Goal: Task Accomplishment & Management: Manage account settings

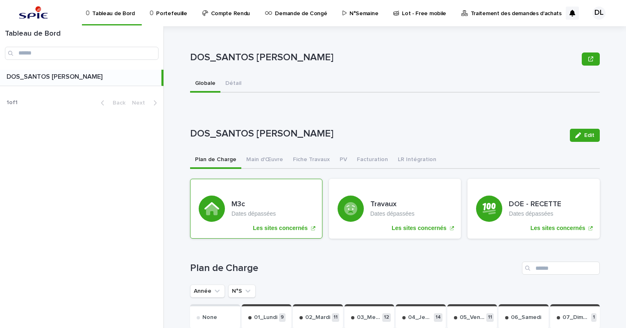
scroll to position [164, 0]
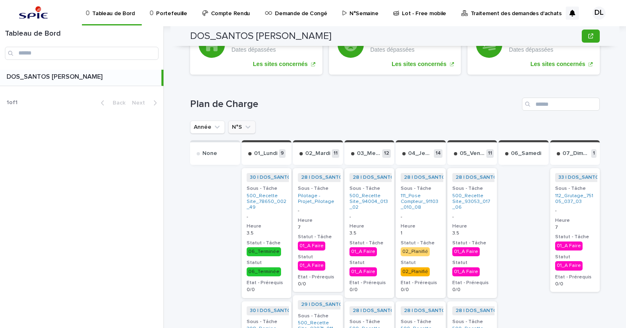
click at [245, 127] on icon "N°S" at bounding box center [247, 127] width 5 height 3
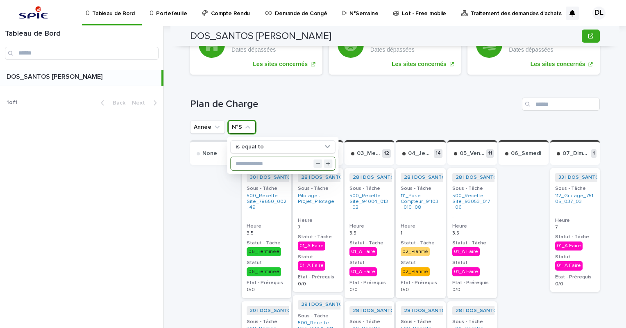
click at [253, 159] on input "text" at bounding box center [283, 163] width 104 height 13
type input "**"
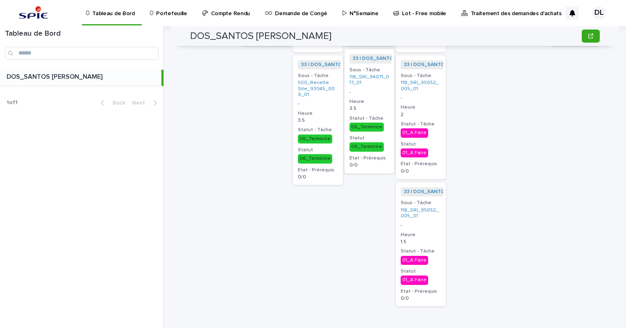
scroll to position [246, 0]
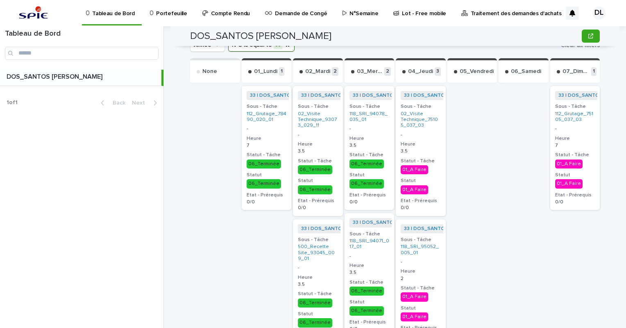
click at [428, 143] on h3 "Heure" at bounding box center [421, 144] width 40 height 7
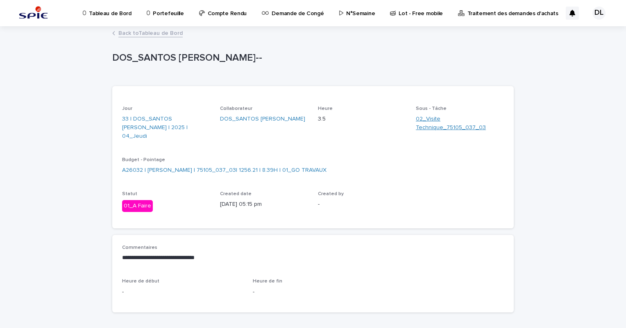
click at [423, 125] on link "02_Visite Technique_75105_037_03" at bounding box center [460, 123] width 88 height 17
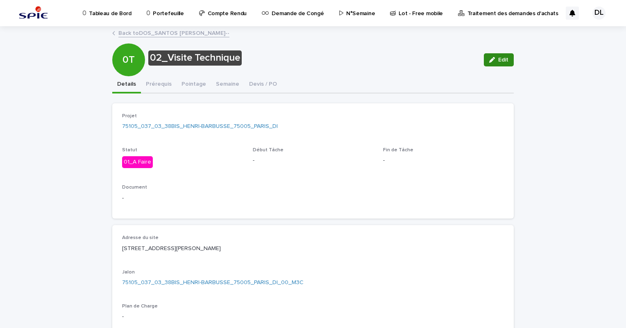
click at [492, 61] on icon "button" at bounding box center [492, 60] width 6 height 6
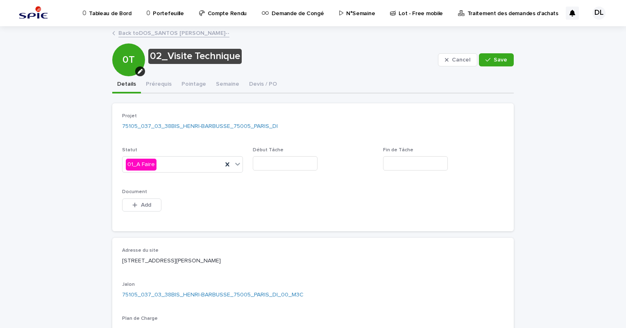
click at [123, 37] on link "Back to DOS_SANTOS [PERSON_NAME]--" at bounding box center [173, 32] width 111 height 9
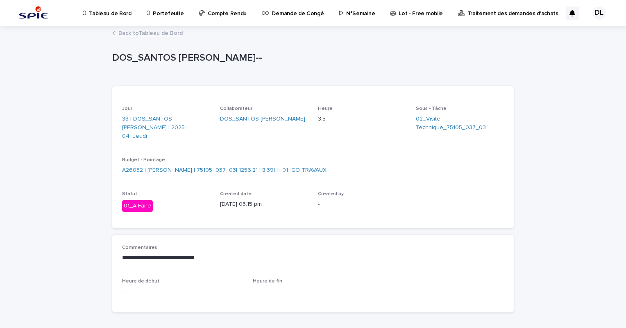
click at [127, 33] on link "Back to Tableau de Bord" at bounding box center [150, 32] width 64 height 9
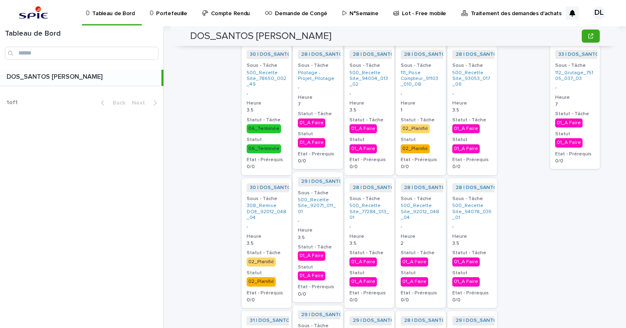
scroll to position [205, 0]
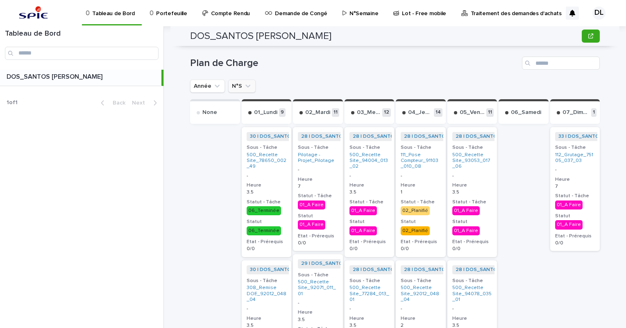
click at [246, 84] on icon "N°S" at bounding box center [248, 86] width 8 height 8
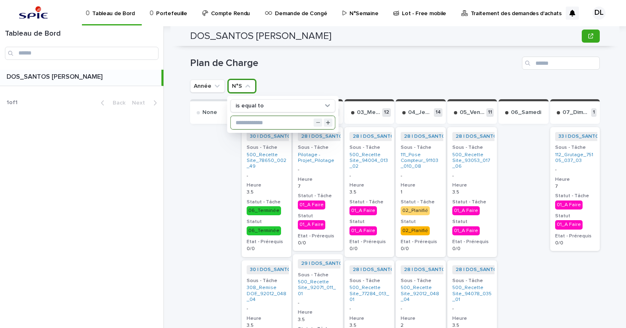
click at [249, 118] on input "text" at bounding box center [283, 122] width 104 height 13
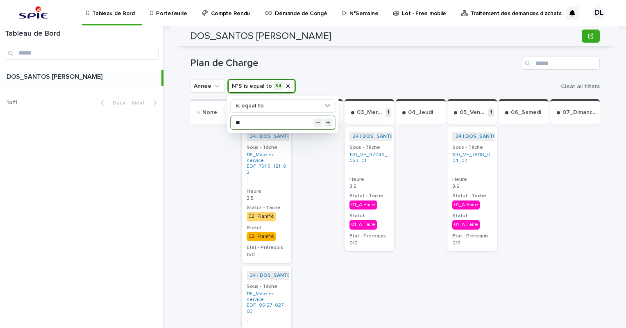
type input "**"
click at [351, 67] on h1 "Plan de Charge" at bounding box center [354, 63] width 329 height 12
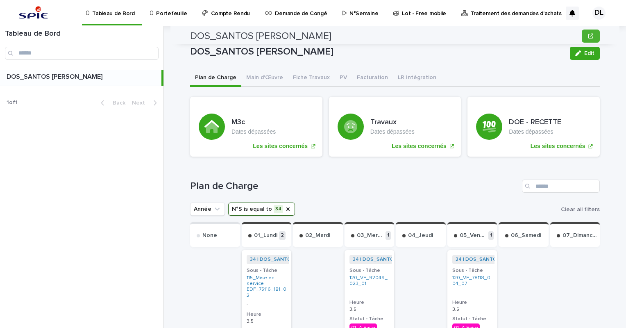
scroll to position [0, 0]
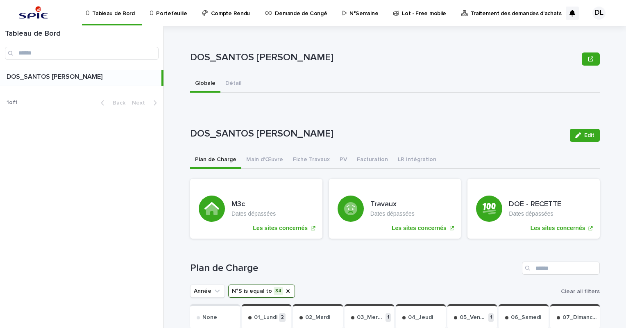
click at [352, 10] on p "N°Semaine" at bounding box center [364, 8] width 29 height 17
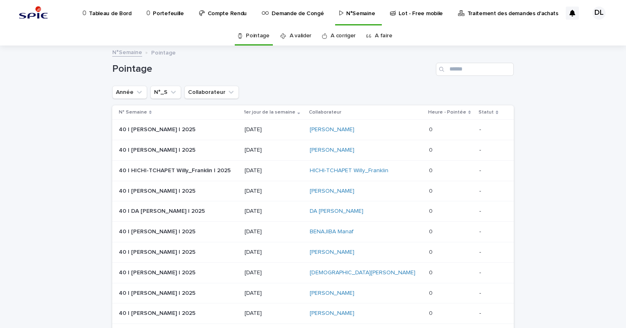
click at [378, 33] on link "A faire" at bounding box center [383, 35] width 17 height 19
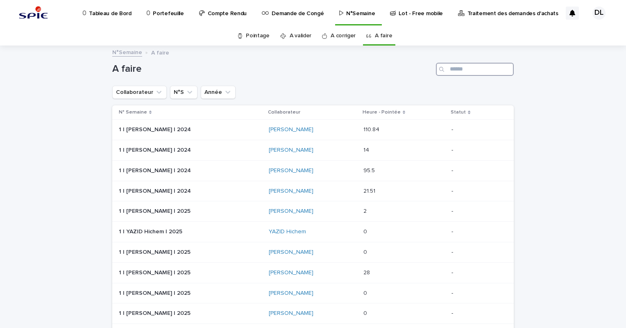
drag, startPoint x: 470, startPoint y: 69, endPoint x: 473, endPoint y: 64, distance: 6.1
click at [472, 66] on input "Search" at bounding box center [475, 69] width 78 height 13
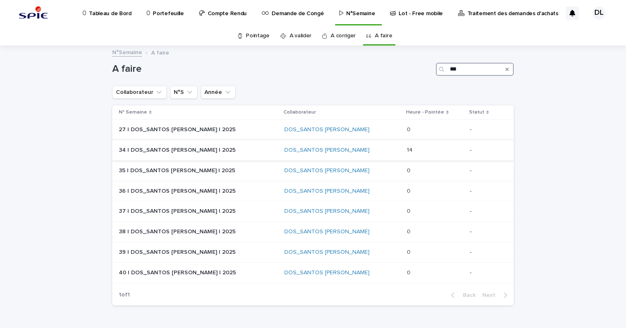
type input "***"
click at [189, 152] on p "34 | DOS_SANTOS [PERSON_NAME] | 2025" at bounding box center [178, 149] width 118 height 9
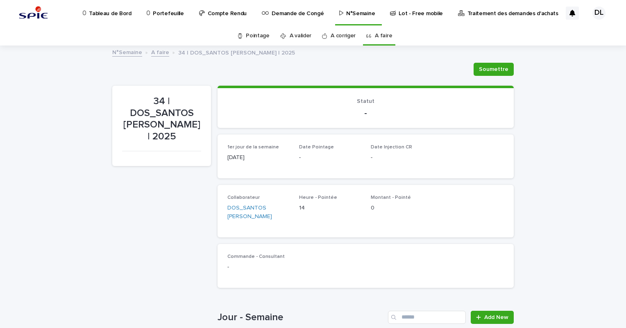
click at [290, 33] on link "A valider" at bounding box center [301, 35] width 22 height 19
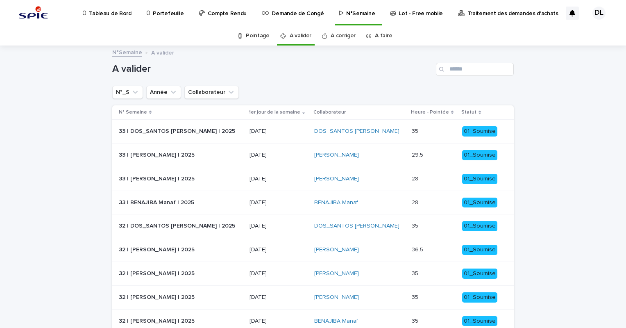
click at [426, 128] on p at bounding box center [434, 131] width 44 height 7
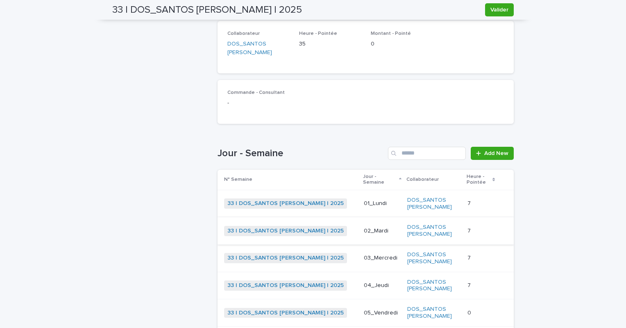
scroll to position [85, 0]
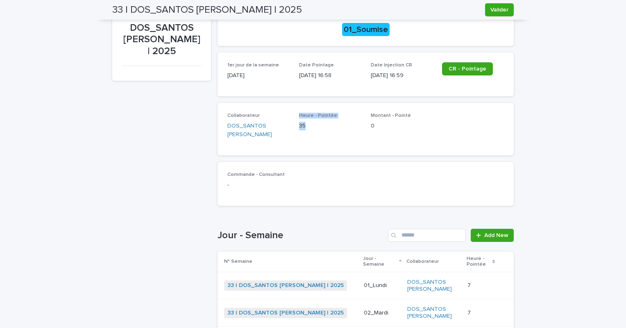
drag, startPoint x: 310, startPoint y: 127, endPoint x: 288, endPoint y: 121, distance: 22.1
click at [288, 121] on div "Collaborateur DOS_SANTOS [PERSON_NAME] - Pointée 35 Montant - Pointé 0" at bounding box center [365, 129] width 277 height 33
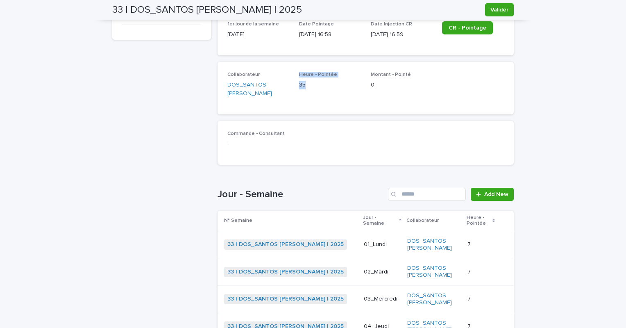
scroll to position [0, 0]
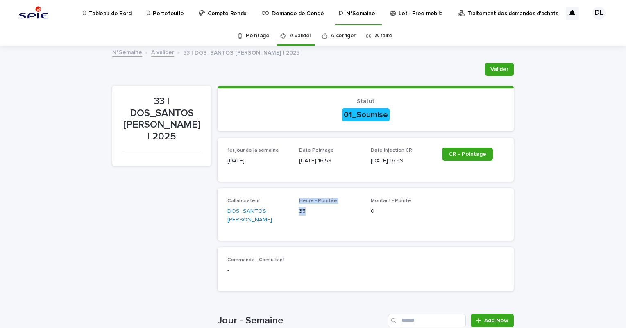
click at [296, 35] on link "A valider" at bounding box center [301, 35] width 22 height 19
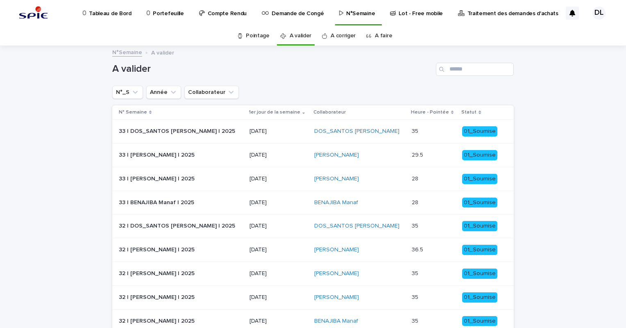
click at [116, 10] on p "Tableau de Bord" at bounding box center [110, 8] width 42 height 17
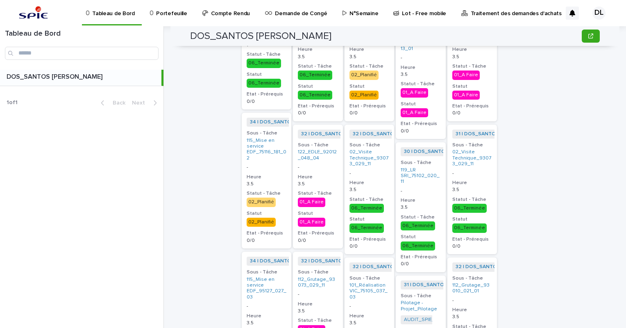
scroll to position [1045, 0]
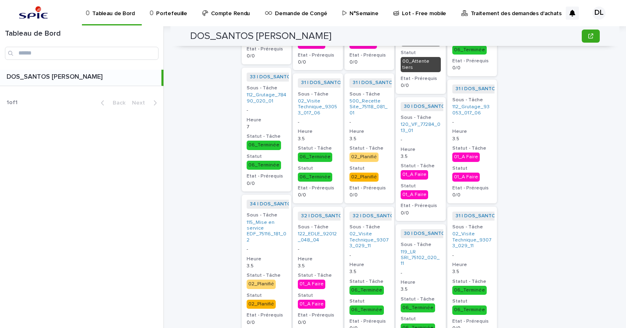
click at [352, 10] on p "N°Semaine" at bounding box center [364, 8] width 29 height 17
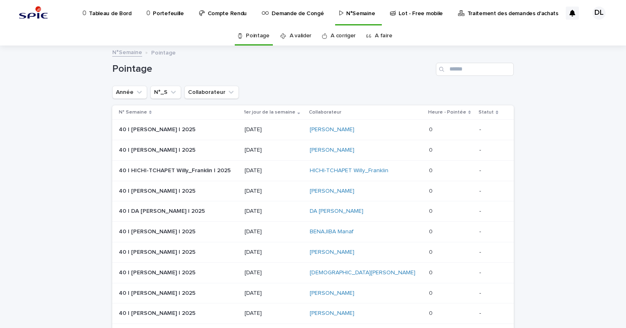
click at [109, 9] on p "Tableau de Bord" at bounding box center [110, 8] width 42 height 17
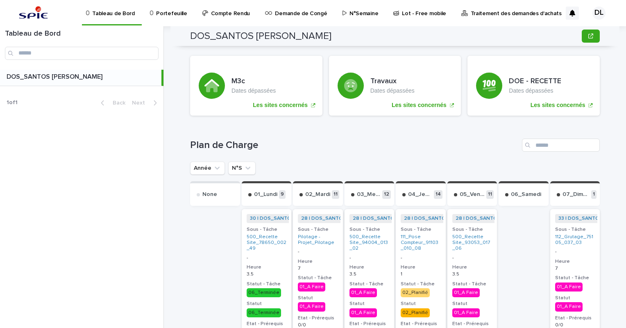
scroll to position [246, 0]
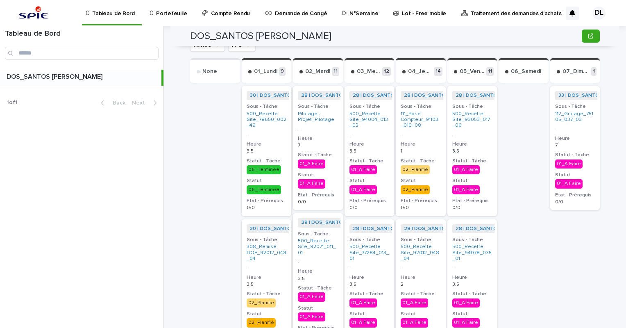
click at [316, 141] on div "7" at bounding box center [318, 144] width 40 height 7
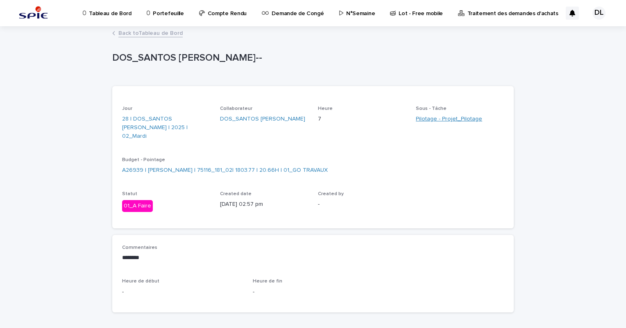
click at [434, 119] on link "Pilotage - Projet_Pilotage" at bounding box center [449, 119] width 66 height 9
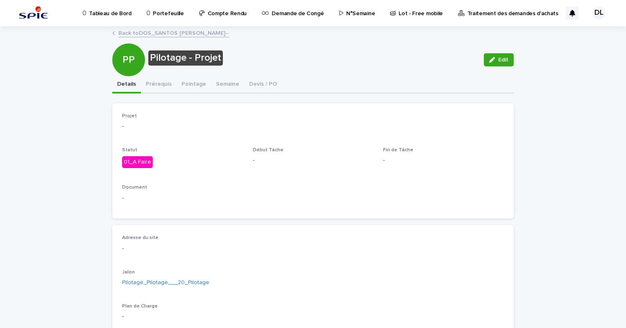
click at [121, 31] on link "Back to DOS_SANTOS [PERSON_NAME]--" at bounding box center [173, 32] width 111 height 9
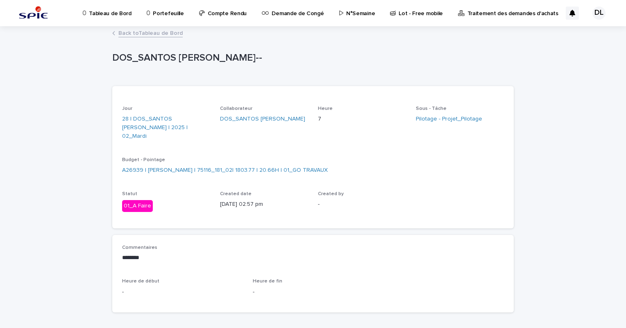
click at [144, 32] on link "Back to Tableau de Bord" at bounding box center [150, 32] width 64 height 9
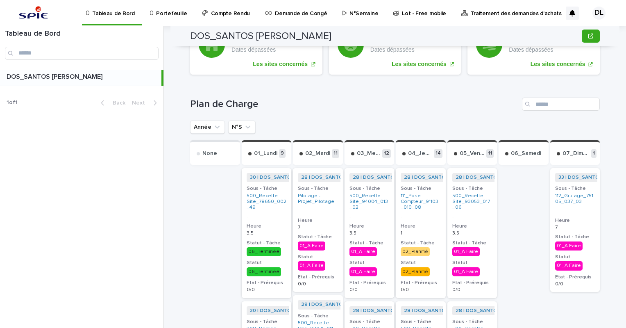
scroll to position [205, 0]
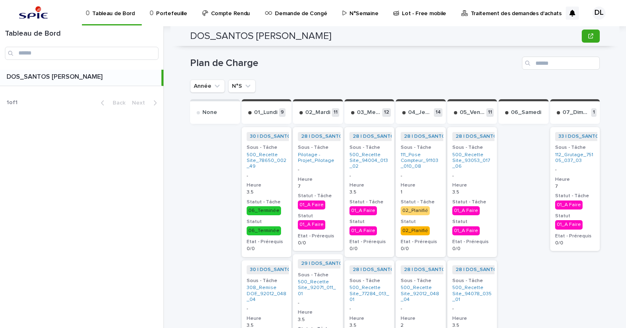
click at [320, 166] on div "-" at bounding box center [318, 168] width 40 height 7
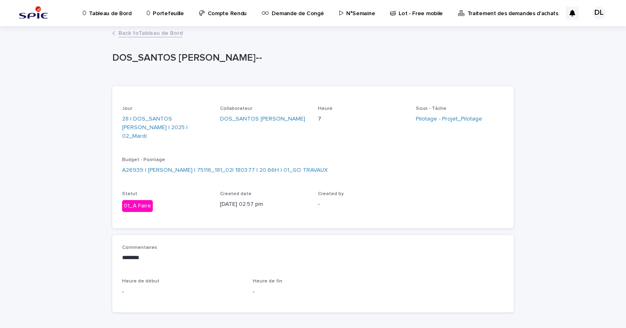
click at [114, 13] on p "Tableau de Bord" at bounding box center [110, 8] width 42 height 17
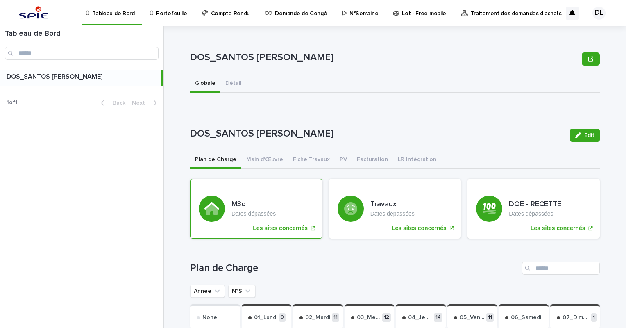
scroll to position [164, 0]
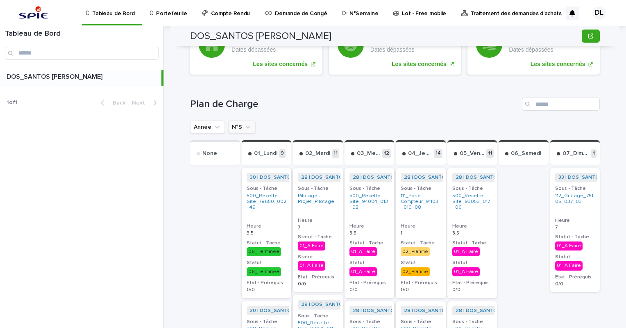
click at [244, 123] on icon "N°S" at bounding box center [248, 127] width 8 height 8
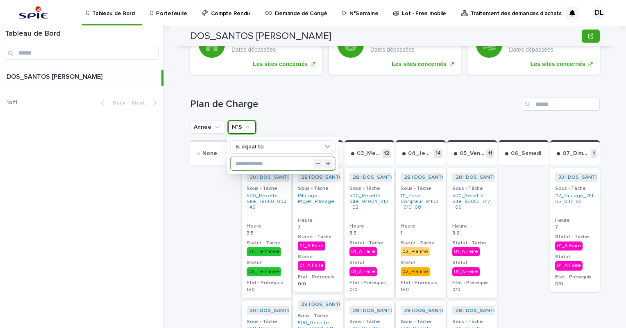
click at [243, 158] on input "text" at bounding box center [283, 163] width 104 height 13
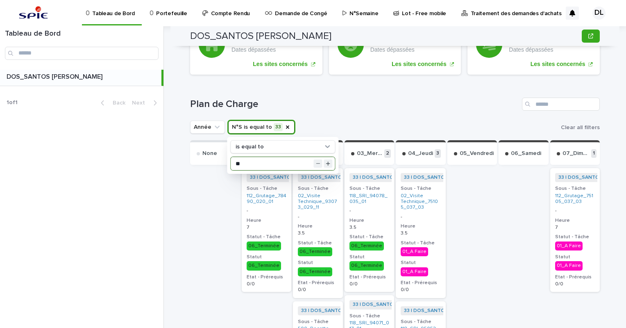
type input "**"
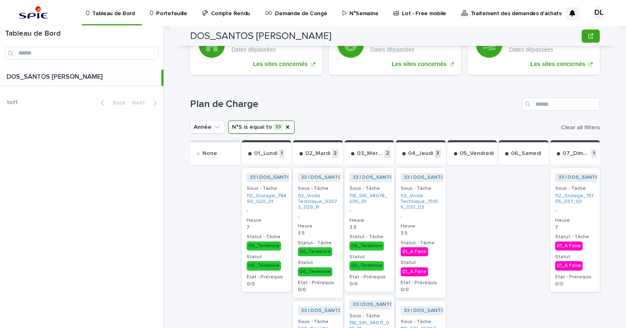
click at [412, 249] on div "01_A Faire" at bounding box center [414, 251] width 27 height 9
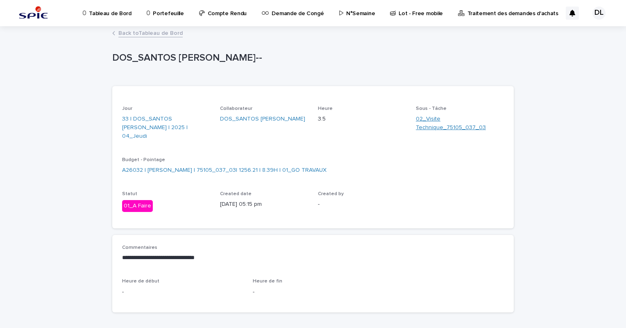
click at [436, 124] on link "02_Visite Technique_75105_037_03" at bounding box center [460, 123] width 88 height 17
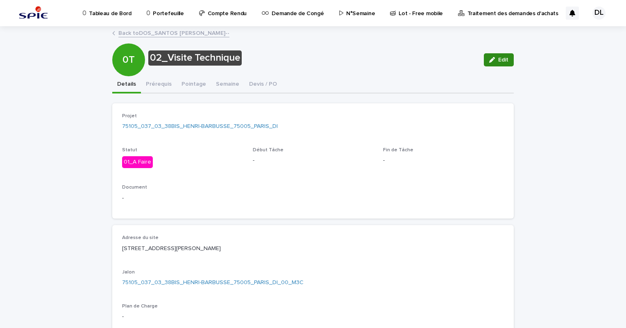
click at [498, 62] on span "Edit" at bounding box center [503, 60] width 10 height 6
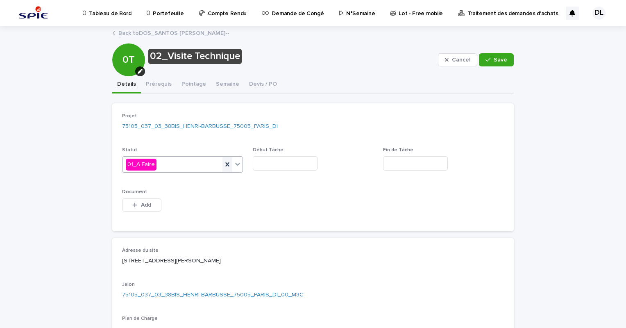
click at [225, 164] on icon at bounding box center [227, 164] width 4 height 4
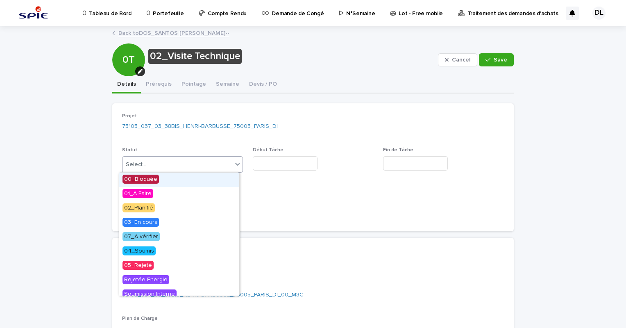
click at [234, 161] on icon at bounding box center [238, 164] width 8 height 8
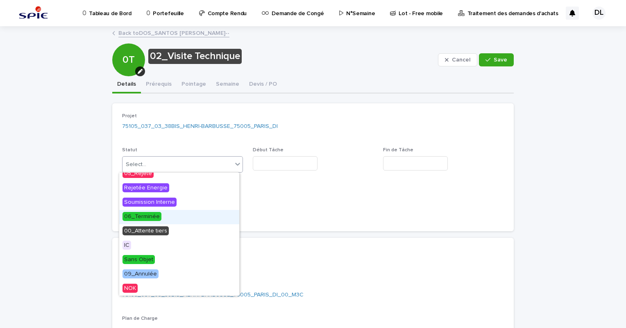
click at [151, 218] on span "06_Terminée" at bounding box center [142, 216] width 39 height 9
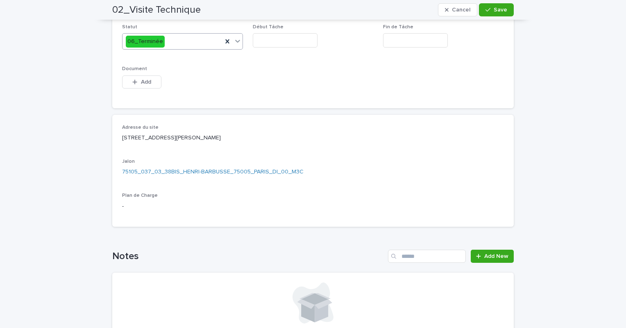
scroll to position [209, 0]
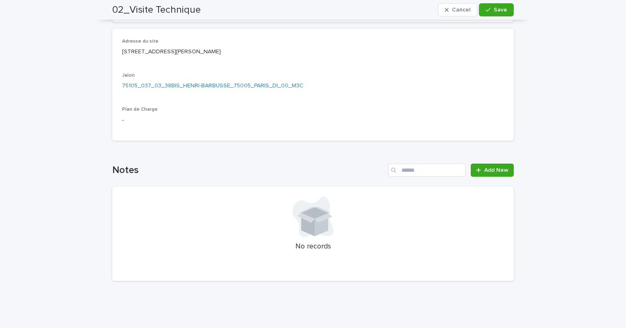
click at [316, 230] on icon at bounding box center [322, 224] width 14 height 23
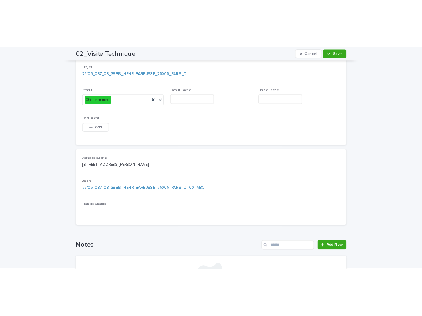
scroll to position [45, 0]
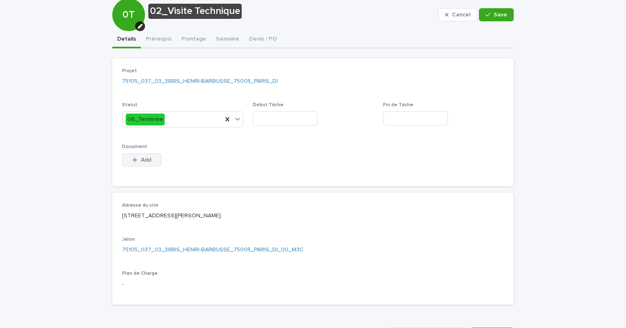
click at [148, 162] on button "Add" at bounding box center [141, 159] width 39 height 13
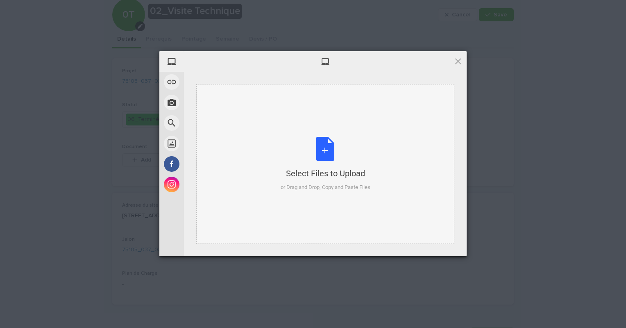
click at [318, 159] on div "Select Files to Upload or Drag and Drop, Copy and Paste Files" at bounding box center [326, 164] width 90 height 55
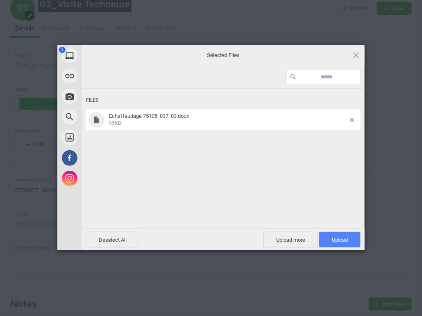
click at [333, 236] on span "Upload 1" at bounding box center [340, 239] width 16 height 6
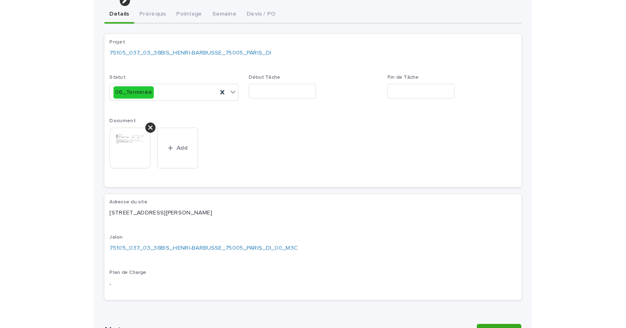
scroll to position [0, 0]
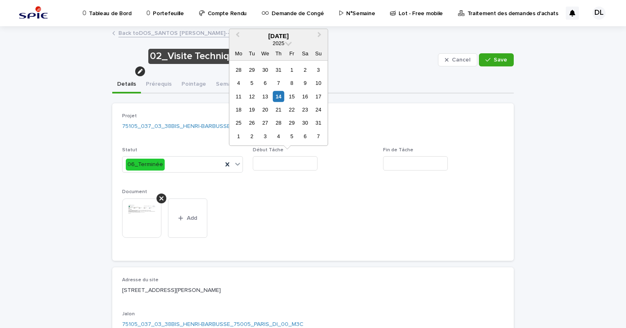
click at [302, 164] on input "text" at bounding box center [285, 163] width 65 height 14
click at [278, 97] on div "14" at bounding box center [278, 96] width 11 height 11
type input "*********"
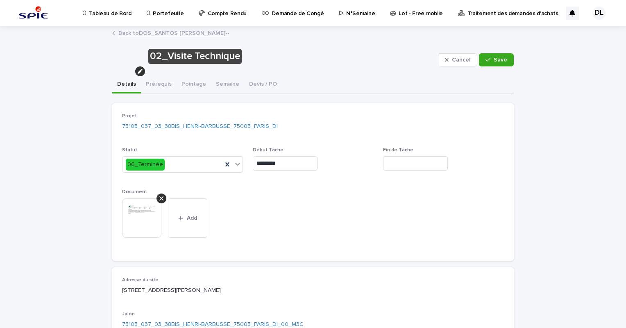
click at [400, 161] on input "text" at bounding box center [415, 163] width 65 height 14
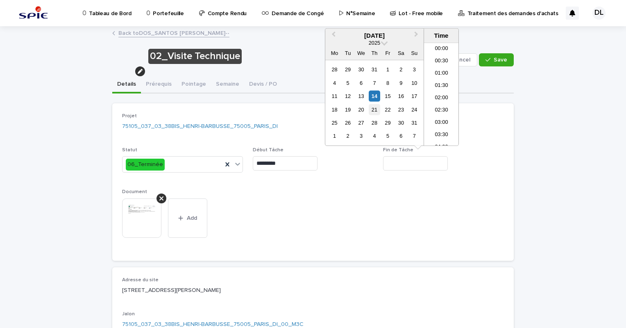
scroll to position [373, 0]
click at [375, 98] on div "14" at bounding box center [374, 96] width 11 height 11
type input "**********"
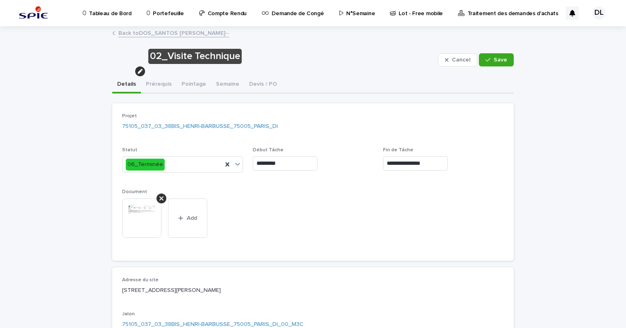
click at [284, 205] on div "**********" at bounding box center [313, 182] width 382 height 138
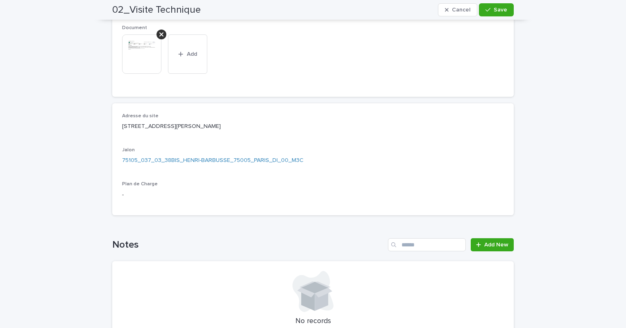
scroll to position [0, 0]
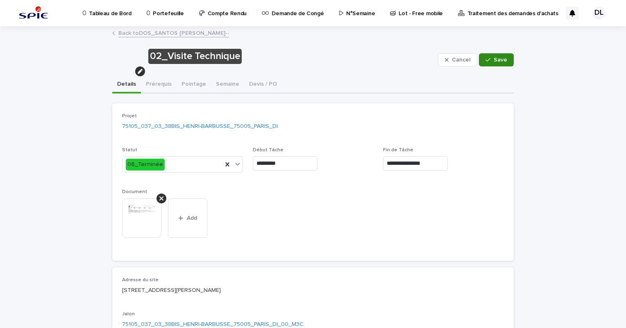
click at [490, 63] on button "Save" at bounding box center [496, 59] width 35 height 13
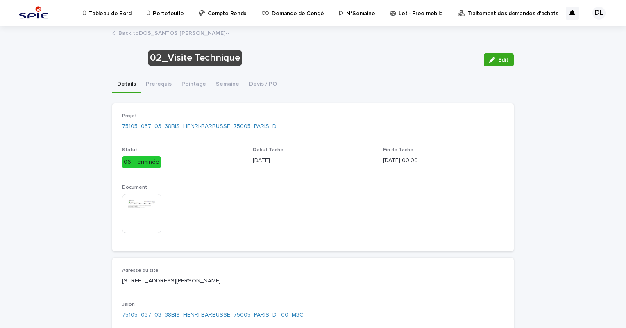
click at [130, 34] on link "Back to DOS_SANTOS [PERSON_NAME]--" at bounding box center [173, 32] width 111 height 9
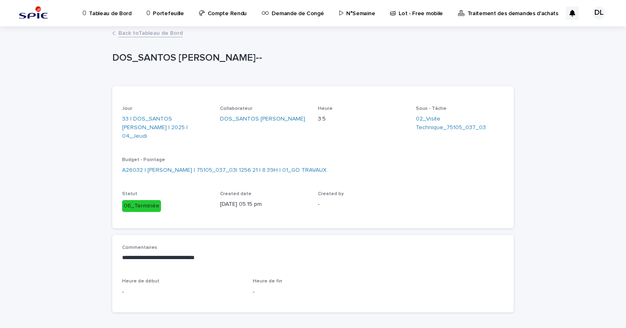
click at [132, 33] on link "Back to Tableau de Bord" at bounding box center [150, 32] width 64 height 9
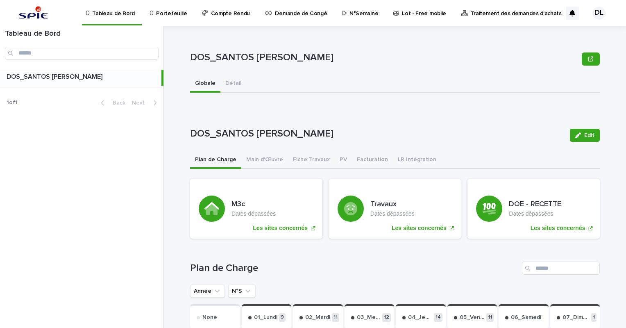
scroll to position [164, 0]
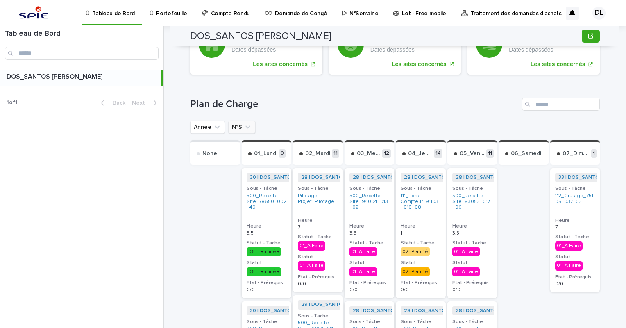
click at [245, 126] on icon "N°S" at bounding box center [247, 127] width 5 height 3
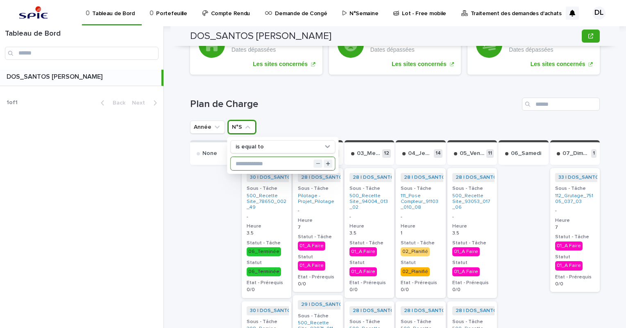
click at [254, 163] on input "text" at bounding box center [283, 163] width 104 height 13
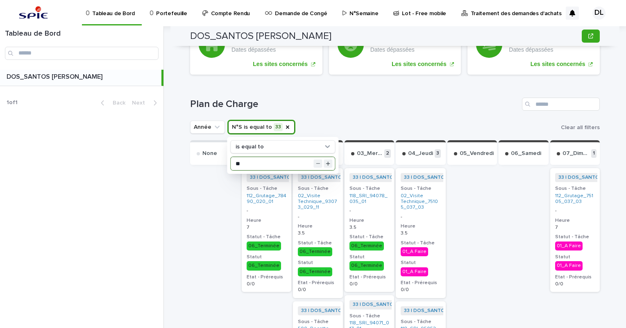
type input "**"
click at [185, 221] on div "DOS_SANTOS [PERSON_NAME] Sorry, there was an error saving your record. Please t…" at bounding box center [400, 177] width 452 height 302
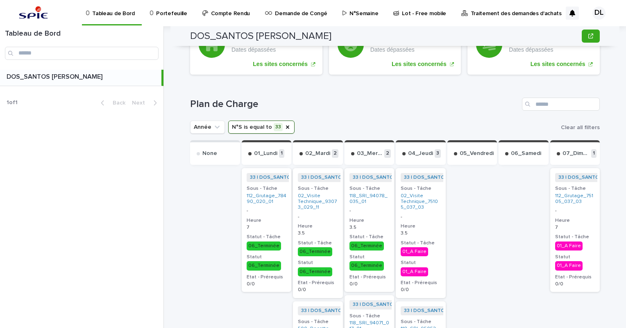
scroll to position [287, 0]
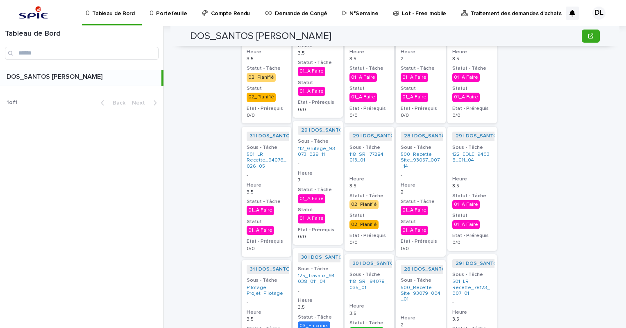
scroll to position [225, 0]
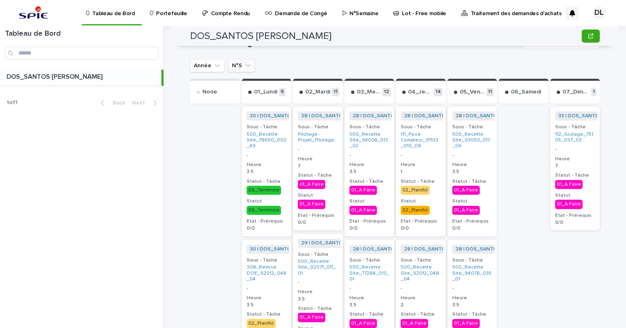
click at [244, 62] on icon "N°S" at bounding box center [248, 65] width 8 height 8
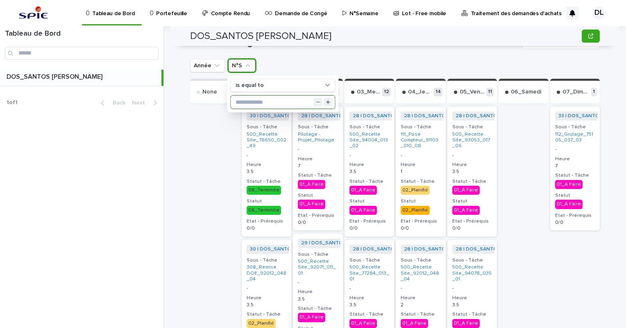
click at [245, 98] on input "text" at bounding box center [283, 101] width 104 height 13
type input "**"
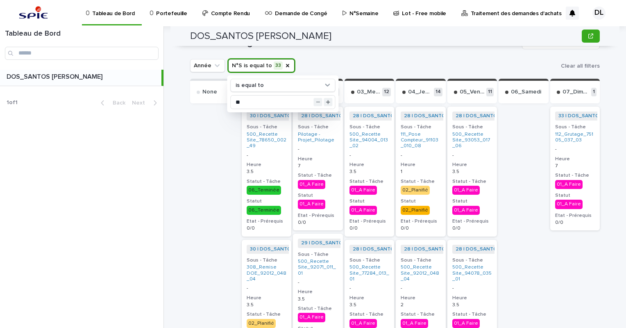
click at [184, 142] on div "DOS_SANTOS [PERSON_NAME] Sorry, there was an error saving your record. Please t…" at bounding box center [400, 177] width 452 height 302
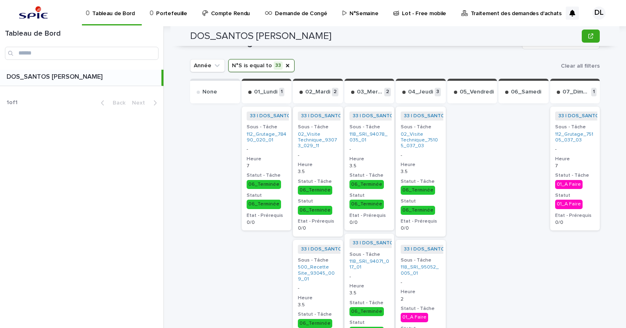
scroll to position [307, 0]
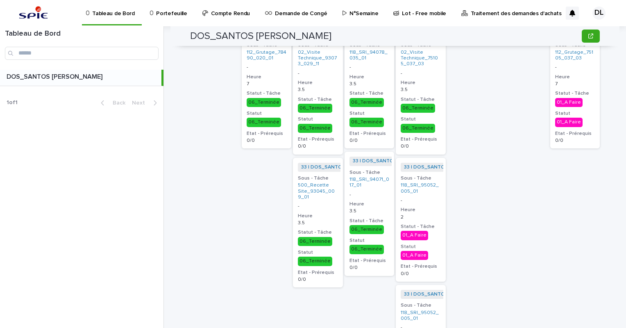
click at [413, 236] on div "01_A Faire" at bounding box center [414, 235] width 27 height 9
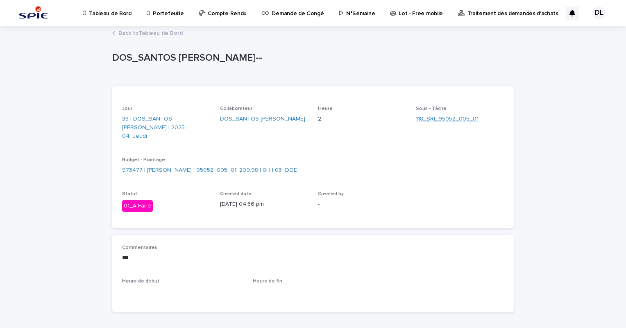
click at [438, 118] on link "118_SRI_95052_005_01" at bounding box center [447, 119] width 63 height 9
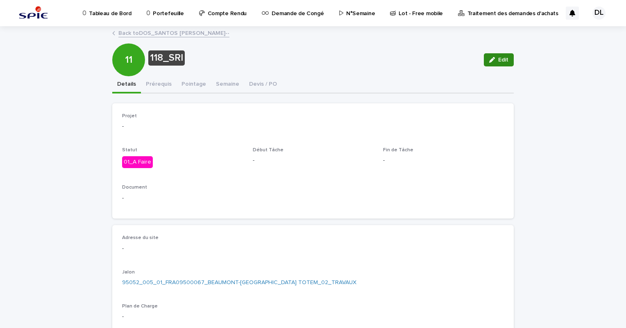
click at [498, 64] on button "Edit" at bounding box center [499, 59] width 30 height 13
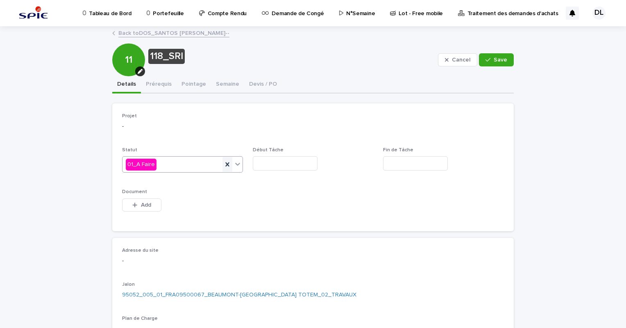
click at [225, 164] on icon at bounding box center [227, 164] width 4 height 4
click at [235, 161] on icon at bounding box center [238, 164] width 8 height 8
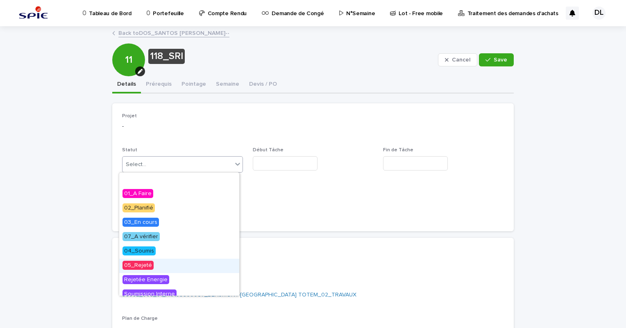
scroll to position [92, 0]
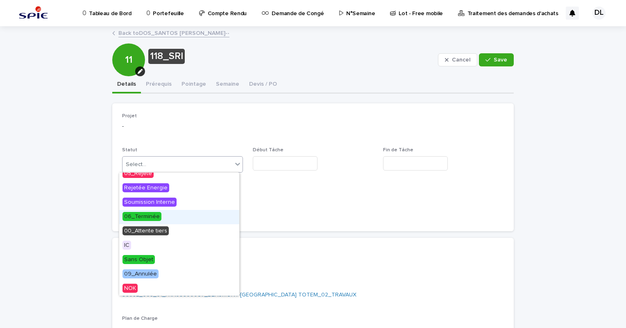
click at [164, 212] on div "06_Terminée" at bounding box center [179, 217] width 120 height 14
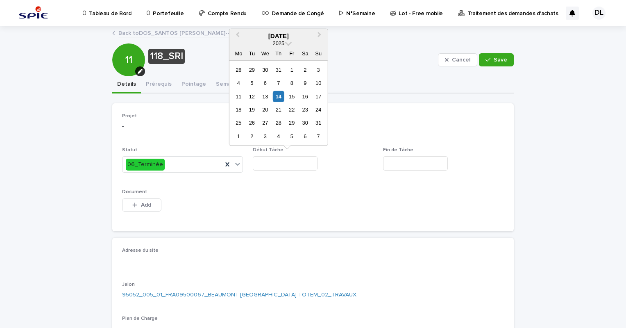
click at [283, 166] on input "text" at bounding box center [285, 163] width 65 height 14
click at [282, 98] on div "14" at bounding box center [278, 96] width 11 height 11
type input "*********"
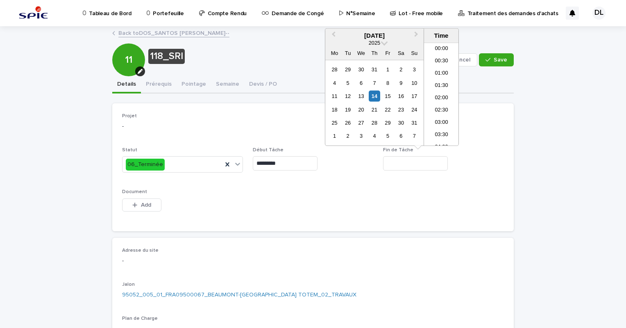
click at [411, 164] on input "text" at bounding box center [415, 163] width 65 height 14
click at [375, 98] on div "14" at bounding box center [374, 96] width 11 height 11
type input "**********"
click at [260, 191] on div "**********" at bounding box center [313, 167] width 382 height 108
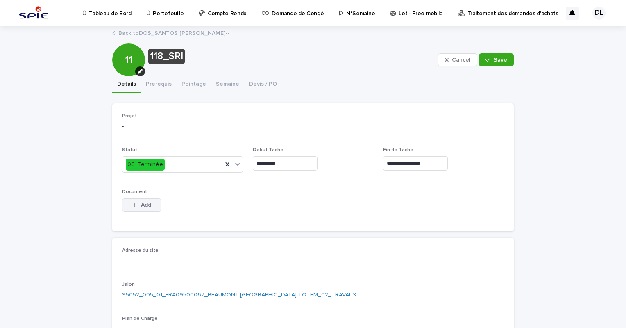
click at [155, 206] on button "Add" at bounding box center [141, 204] width 39 height 13
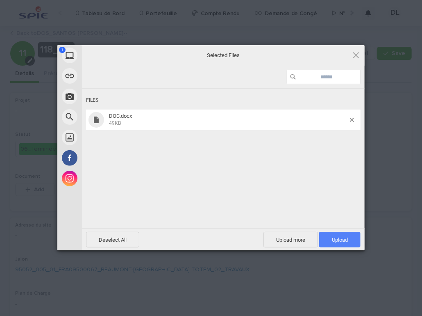
click at [332, 243] on span "Upload 1" at bounding box center [339, 240] width 41 height 16
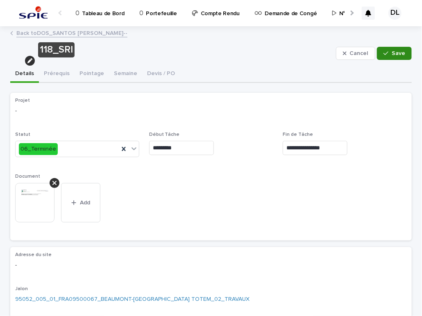
click at [392, 55] on span "Save" at bounding box center [399, 53] width 14 height 6
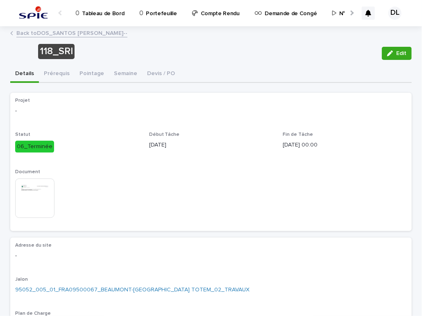
click at [59, 34] on link "Back to DOS_SANTOS [PERSON_NAME]--" at bounding box center [71, 32] width 111 height 9
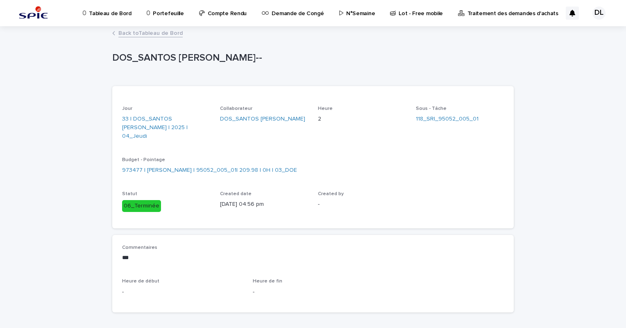
click at [118, 32] on link "Back to Tableau de Bord" at bounding box center [150, 32] width 64 height 9
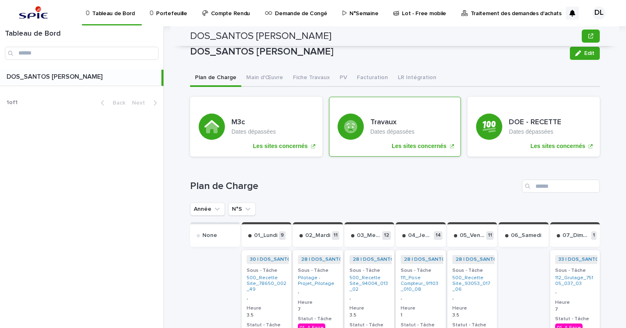
scroll to position [205, 0]
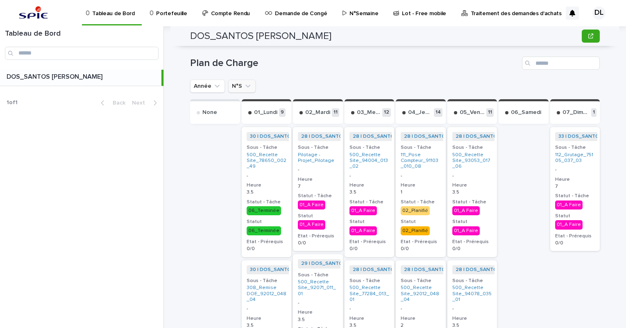
click at [244, 87] on icon "N°S" at bounding box center [248, 86] width 8 height 8
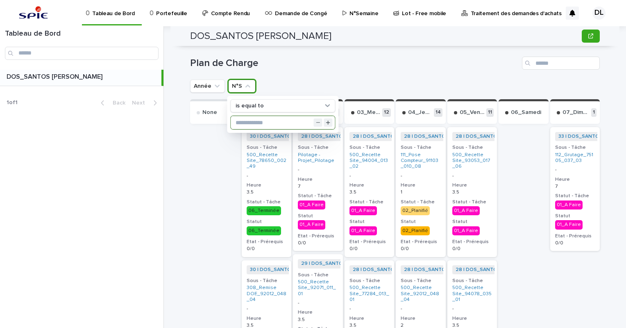
click at [252, 118] on input "text" at bounding box center [283, 122] width 104 height 13
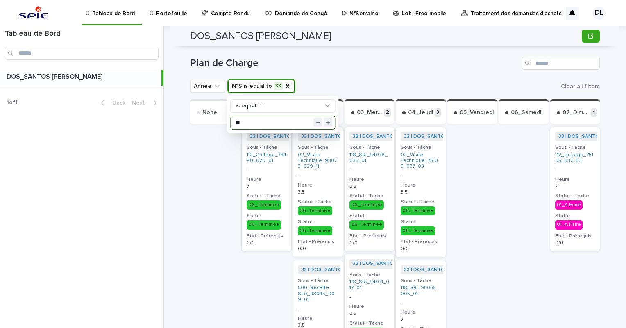
type input "**"
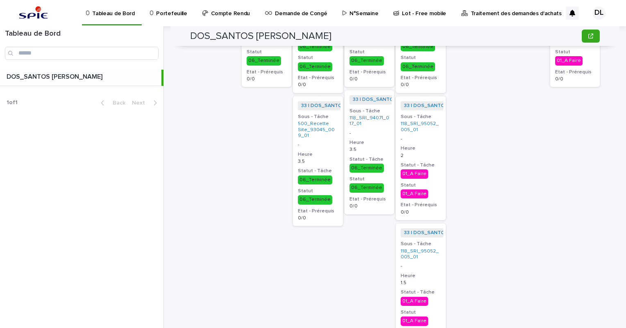
scroll to position [410, 0]
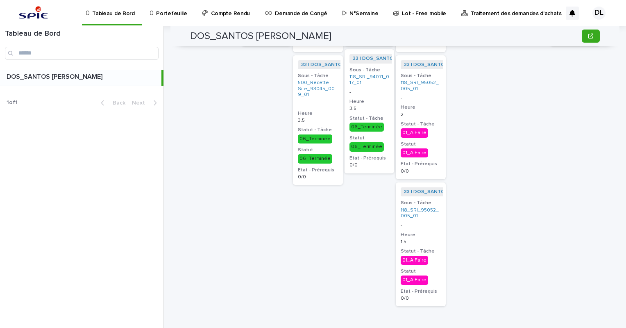
click at [423, 256] on div "01_A Faire" at bounding box center [414, 260] width 27 height 9
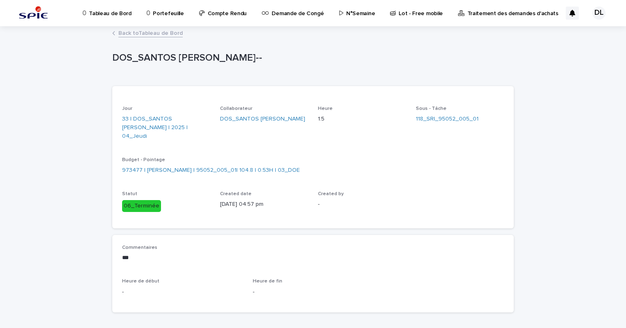
click at [122, 33] on link "Back to Tableau de Bord" at bounding box center [150, 32] width 64 height 9
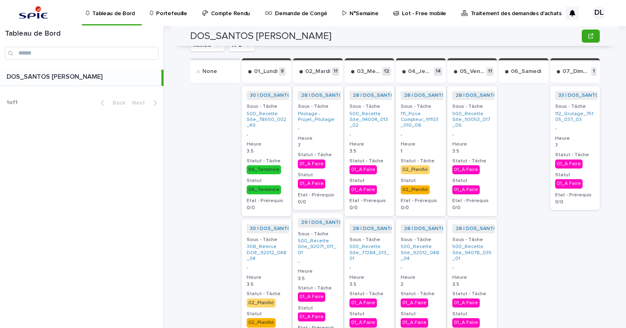
scroll to position [123, 0]
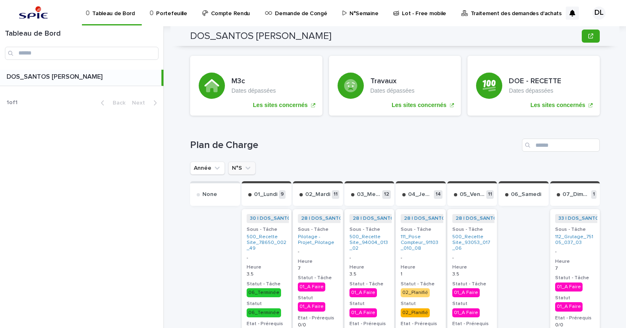
click at [244, 168] on icon "N°S" at bounding box center [248, 168] width 8 height 8
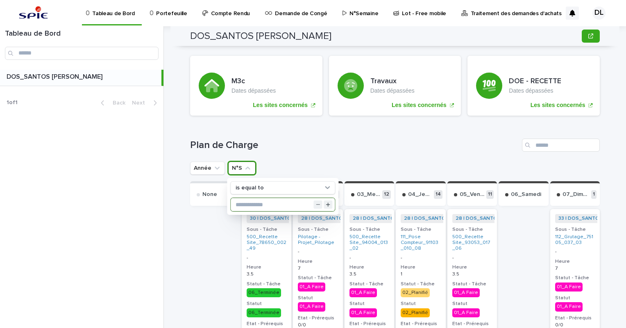
click at [252, 205] on input "text" at bounding box center [283, 204] width 104 height 13
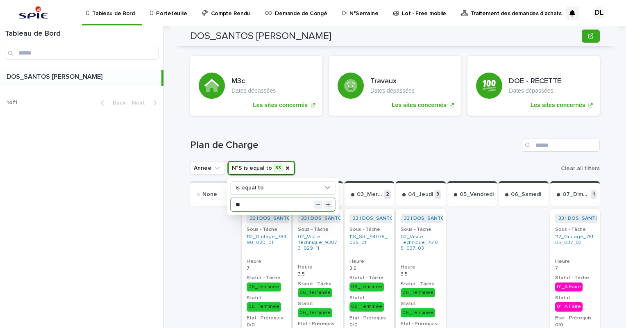
type input "**"
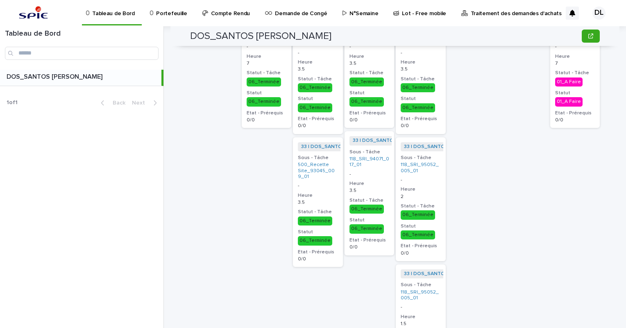
scroll to position [205, 0]
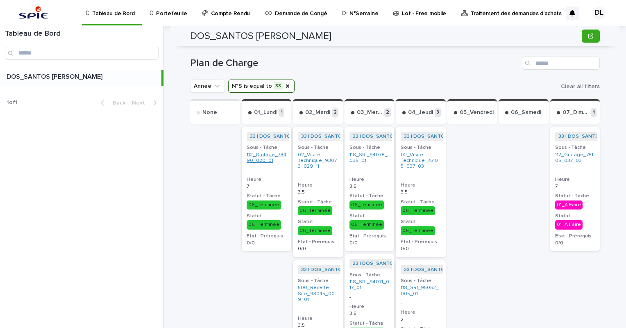
click at [258, 159] on link "112_Grutage_78490_020_01" at bounding box center [267, 158] width 40 height 12
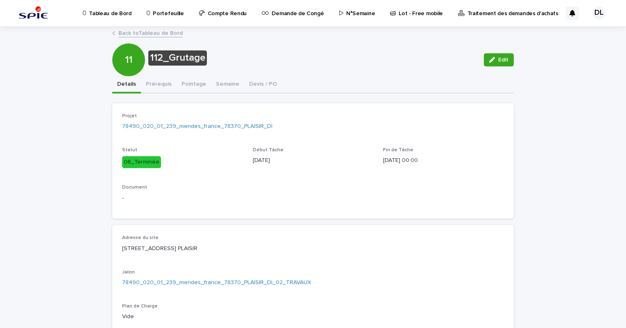
click at [360, 11] on p "N°Semaine" at bounding box center [360, 8] width 29 height 17
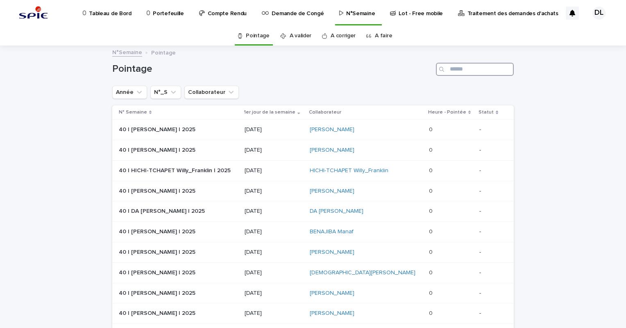
click at [457, 70] on input "Search" at bounding box center [475, 69] width 78 height 13
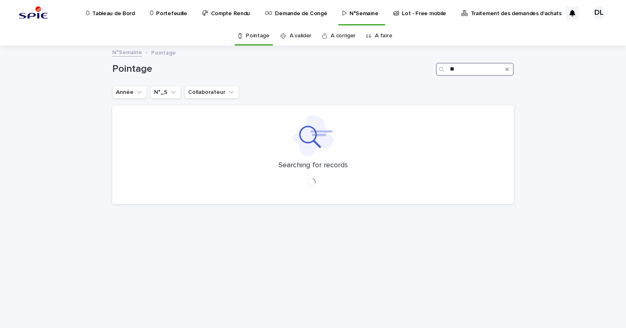
type input "*"
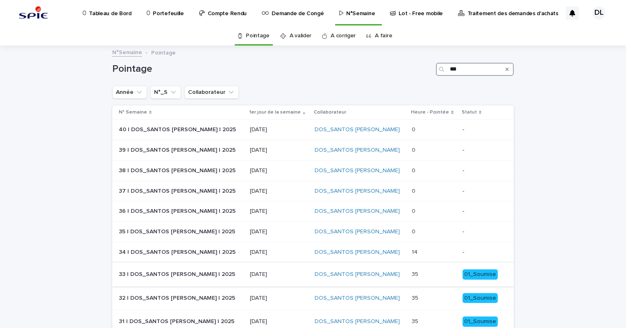
type input "***"
click at [425, 275] on p at bounding box center [434, 274] width 44 height 7
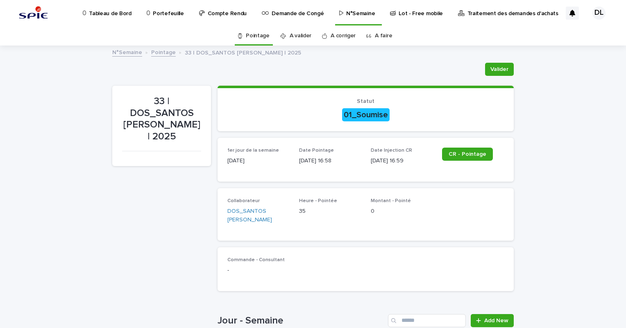
scroll to position [123, 0]
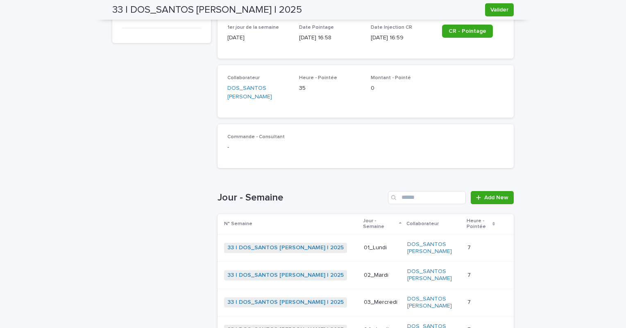
click at [468, 244] on p at bounding box center [481, 247] width 27 height 7
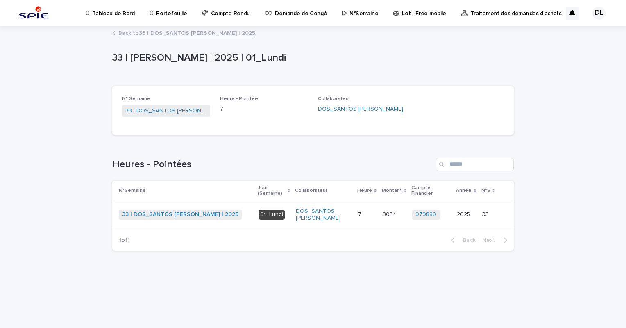
click at [132, 33] on link "Back to 33 | DOS_SANTOS Leandro | 2025" at bounding box center [186, 32] width 137 height 9
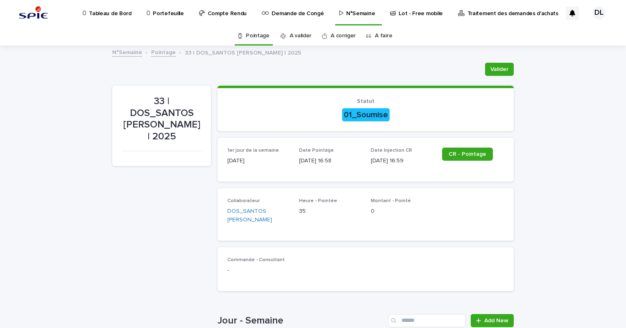
scroll to position [26, 0]
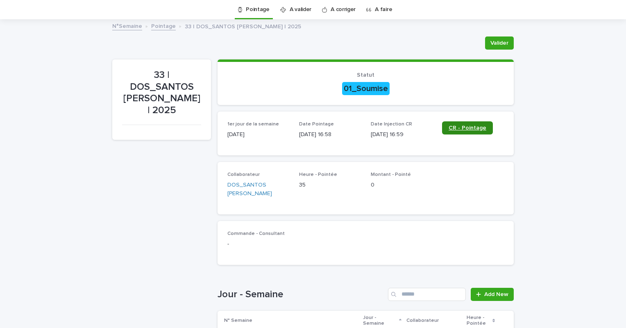
click at [467, 128] on span "CR - Pointage" at bounding box center [468, 128] width 38 height 6
click at [317, 45] on div "Valider" at bounding box center [313, 42] width 402 height 13
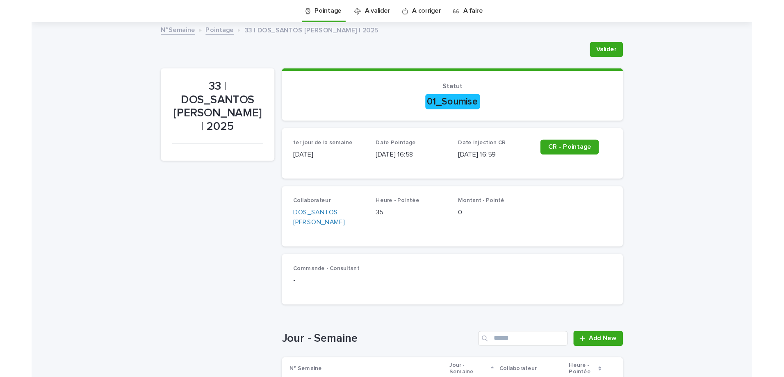
scroll to position [0, 0]
